Goal: Communication & Community: Connect with others

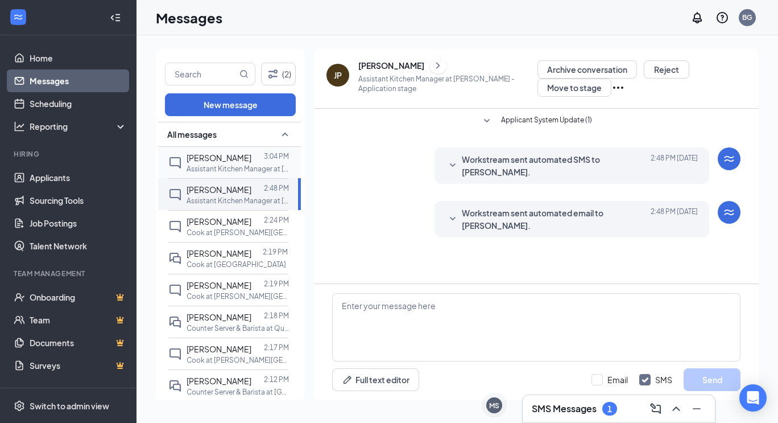
click at [251, 161] on div at bounding box center [257, 157] width 13 height 13
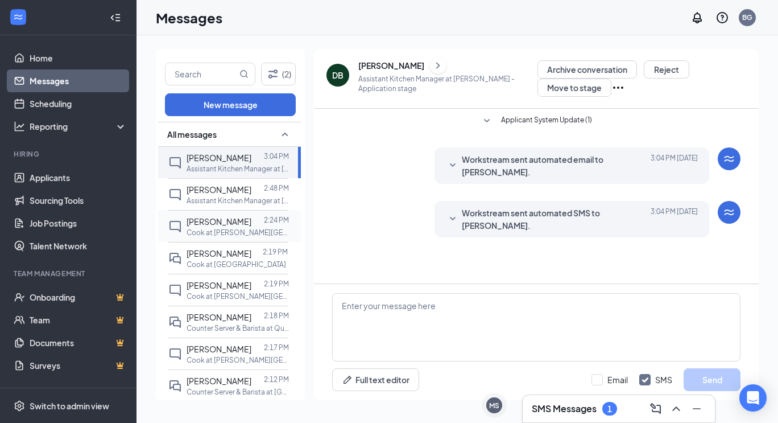
click at [239, 222] on span "[PERSON_NAME]" at bounding box center [219, 221] width 65 height 10
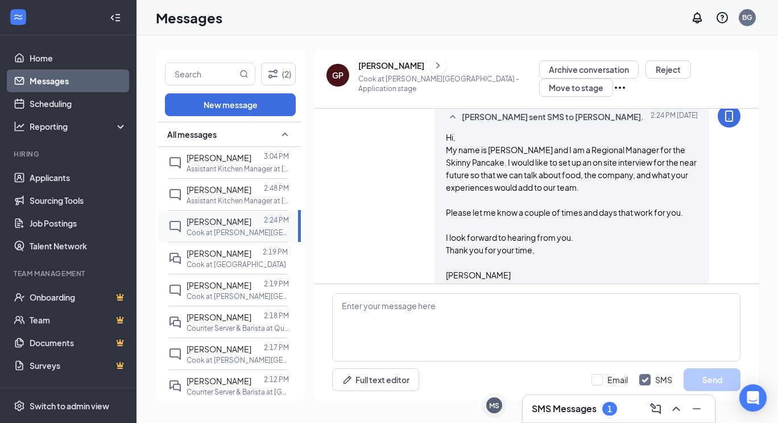
scroll to position [157, 0]
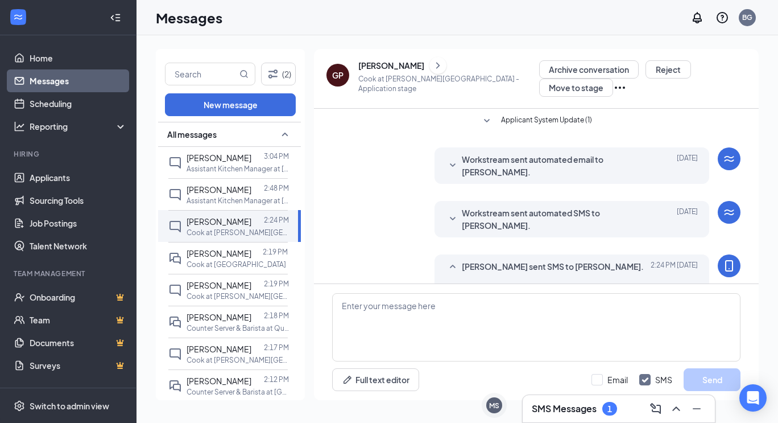
scroll to position [157, 0]
